Goal: Task Accomplishment & Management: Use online tool/utility

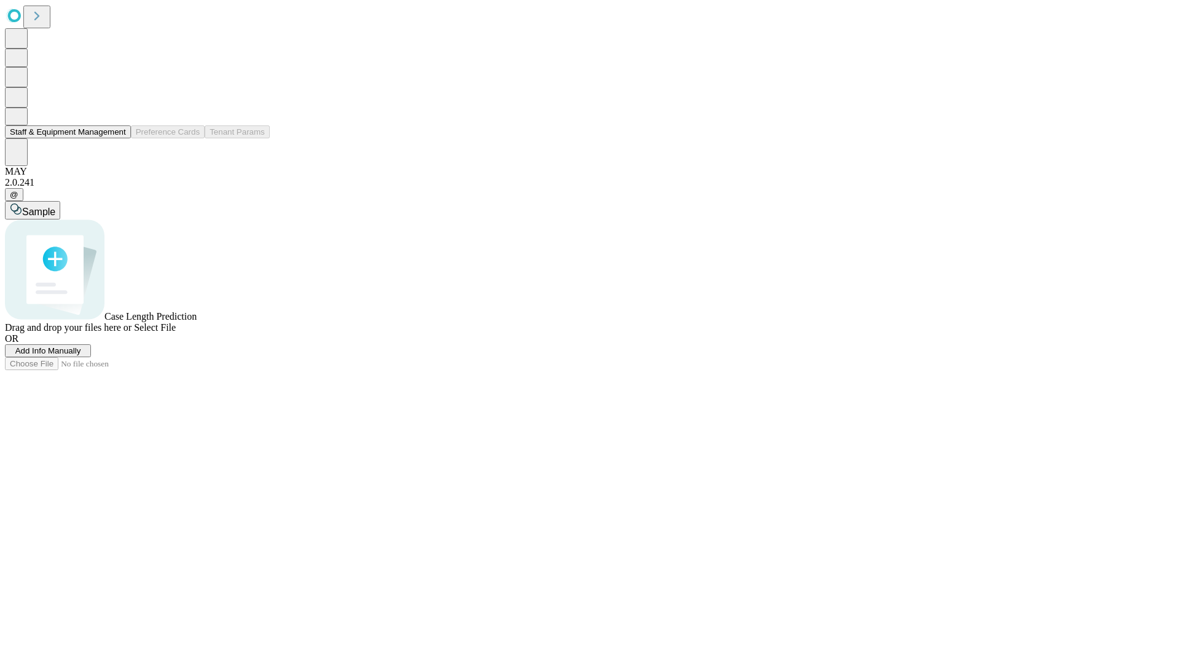
click at [117, 138] on button "Staff & Equipment Management" at bounding box center [68, 131] width 126 height 13
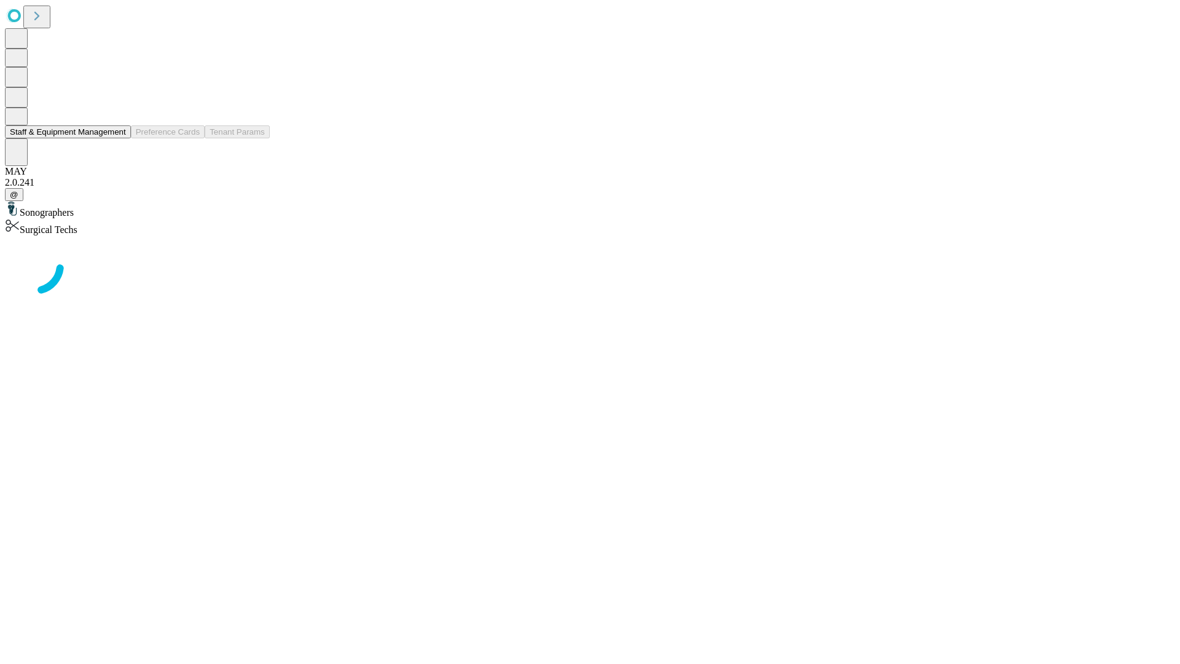
click at [117, 138] on button "Staff & Equipment Management" at bounding box center [68, 131] width 126 height 13
